Goal: Information Seeking & Learning: Learn about a topic

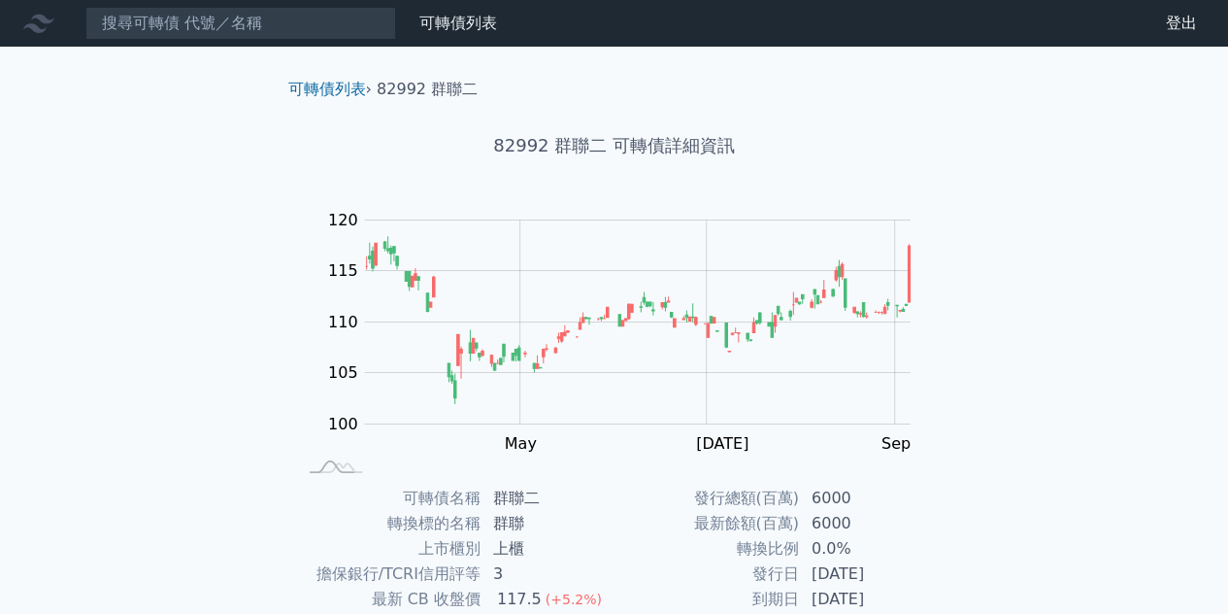
drag, startPoint x: 35, startPoint y: 17, endPoint x: 52, endPoint y: 18, distance: 17.5
click at [38, 18] on icon at bounding box center [38, 24] width 31 height 18
click at [457, 30] on link "可轉債列表" at bounding box center [458, 23] width 78 height 18
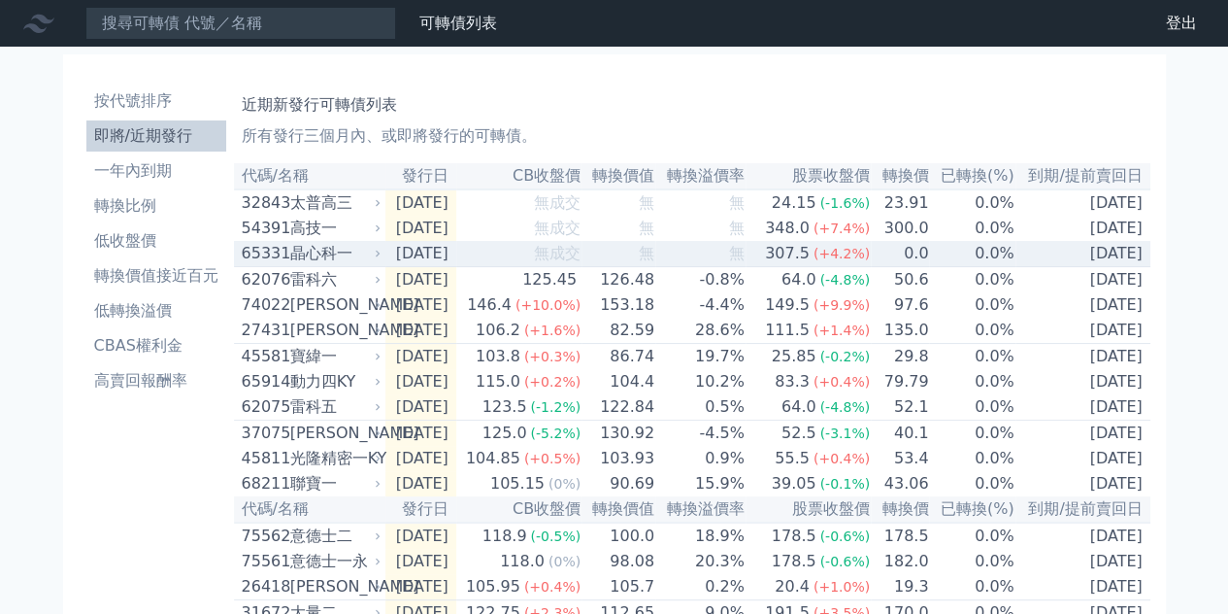
click at [332, 263] on div "晶心科一" at bounding box center [333, 253] width 87 height 23
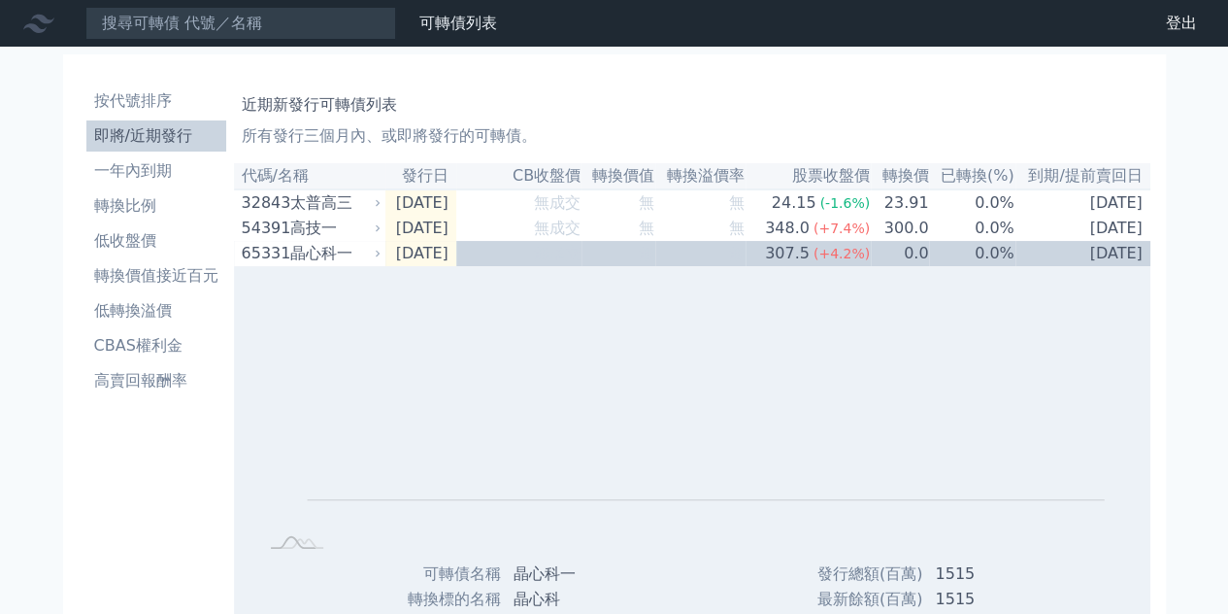
click at [33, 15] on icon at bounding box center [38, 23] width 31 height 31
click at [45, 26] on icon at bounding box center [38, 23] width 31 height 31
click at [466, 24] on link "可轉債列表" at bounding box center [458, 23] width 78 height 18
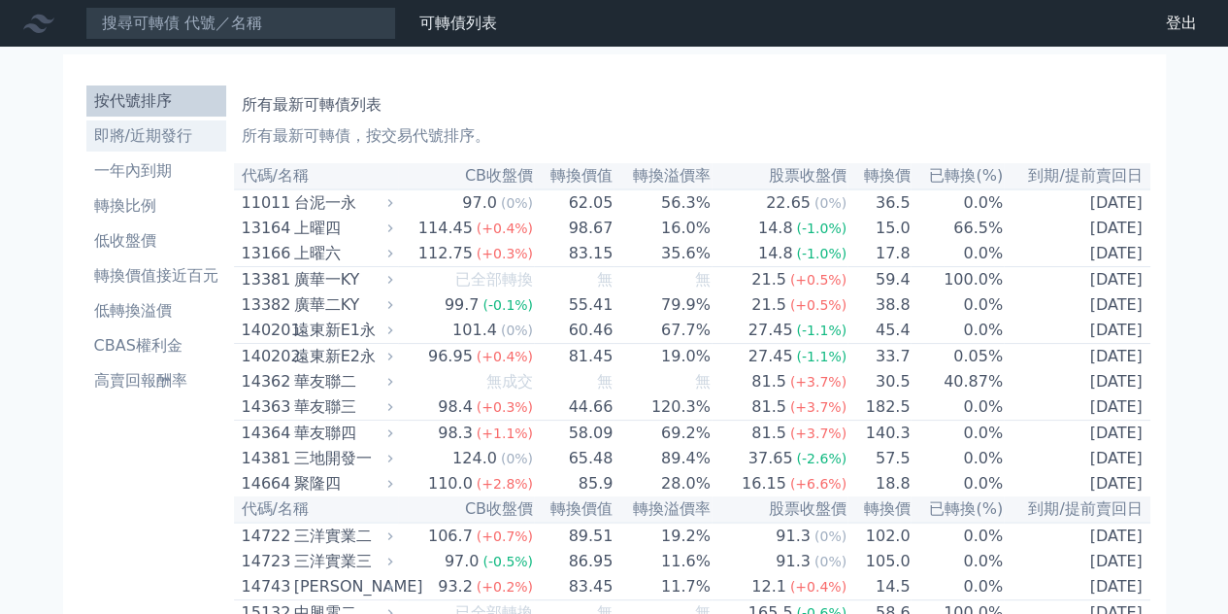
click at [165, 144] on li "即將/近期發行" at bounding box center [156, 135] width 140 height 23
